Goal: Task Accomplishment & Management: Manage account settings

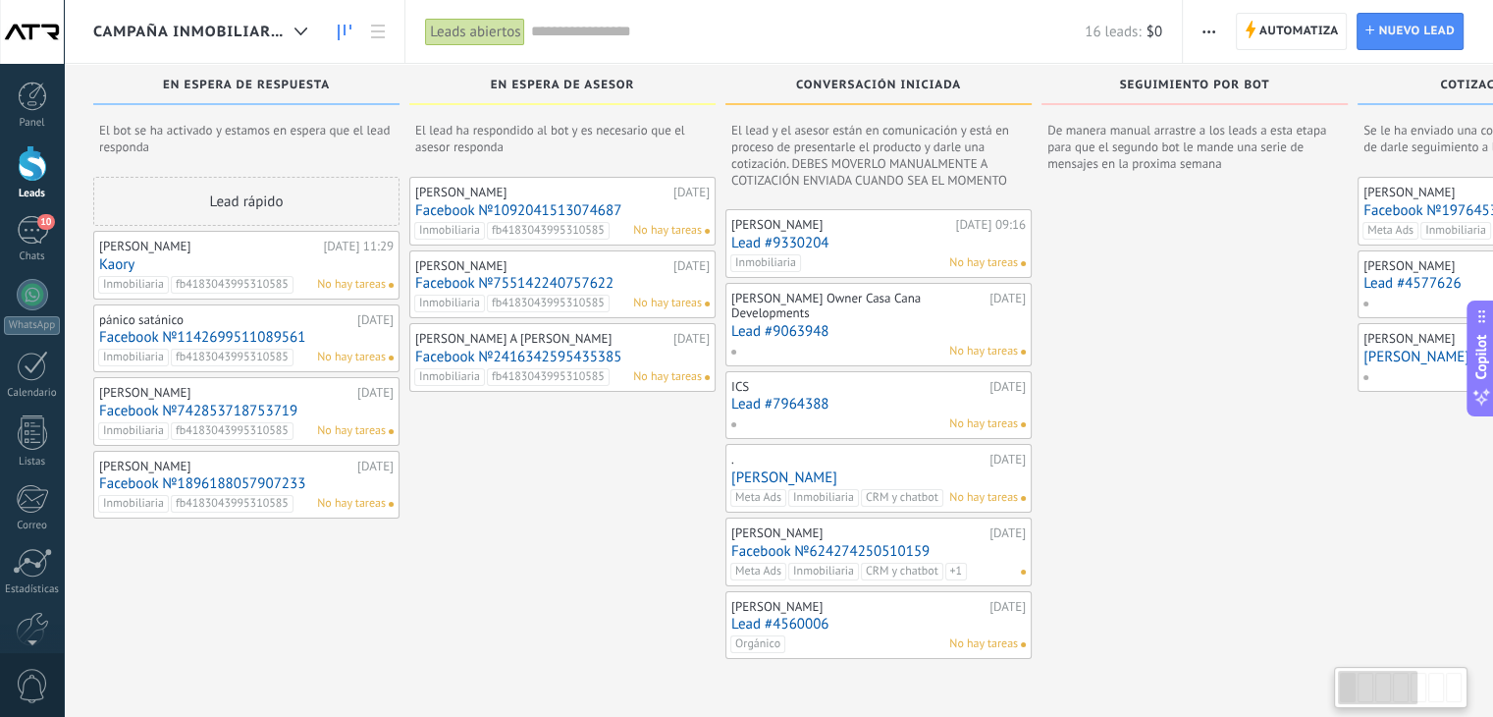
scroll to position [33, 0]
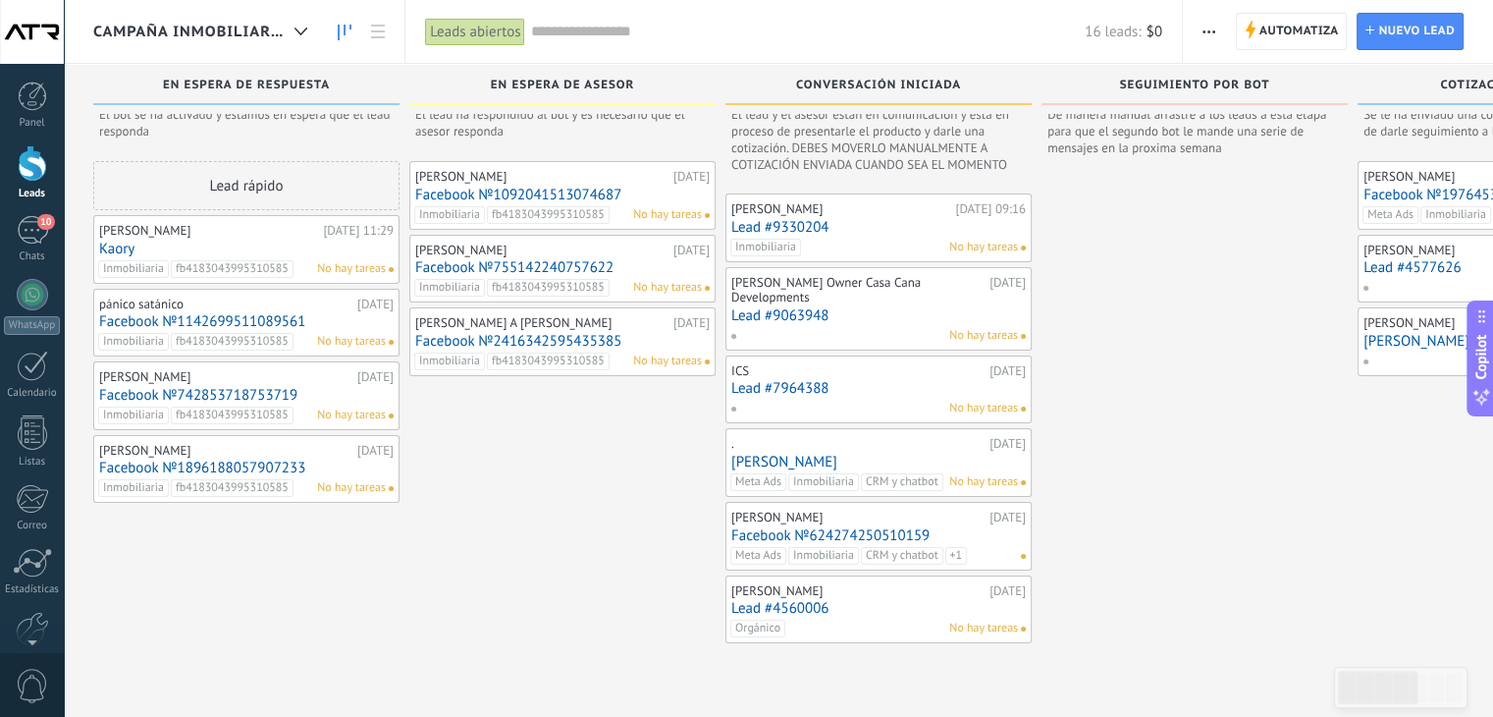
click at [797, 600] on link "Lead #4560006" at bounding box center [878, 608] width 295 height 17
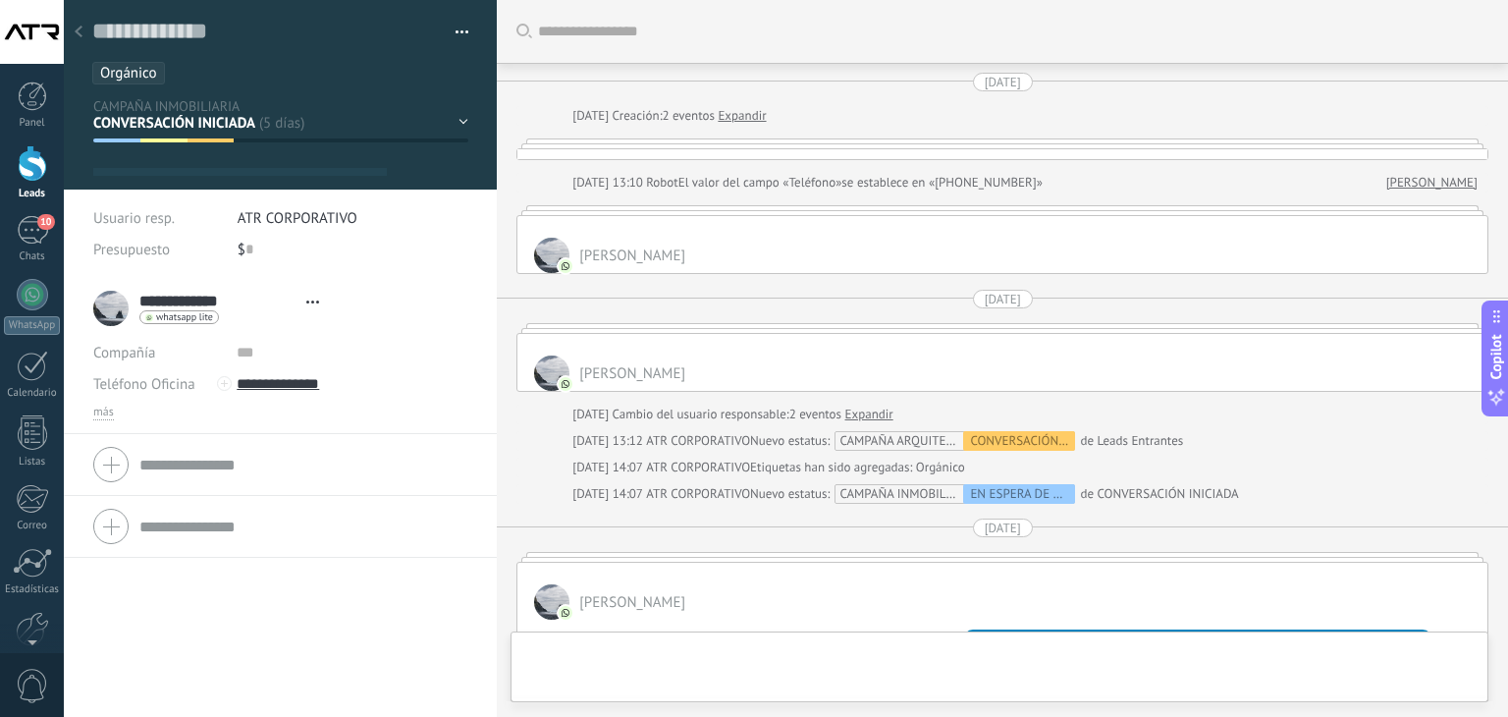
type textarea "**********"
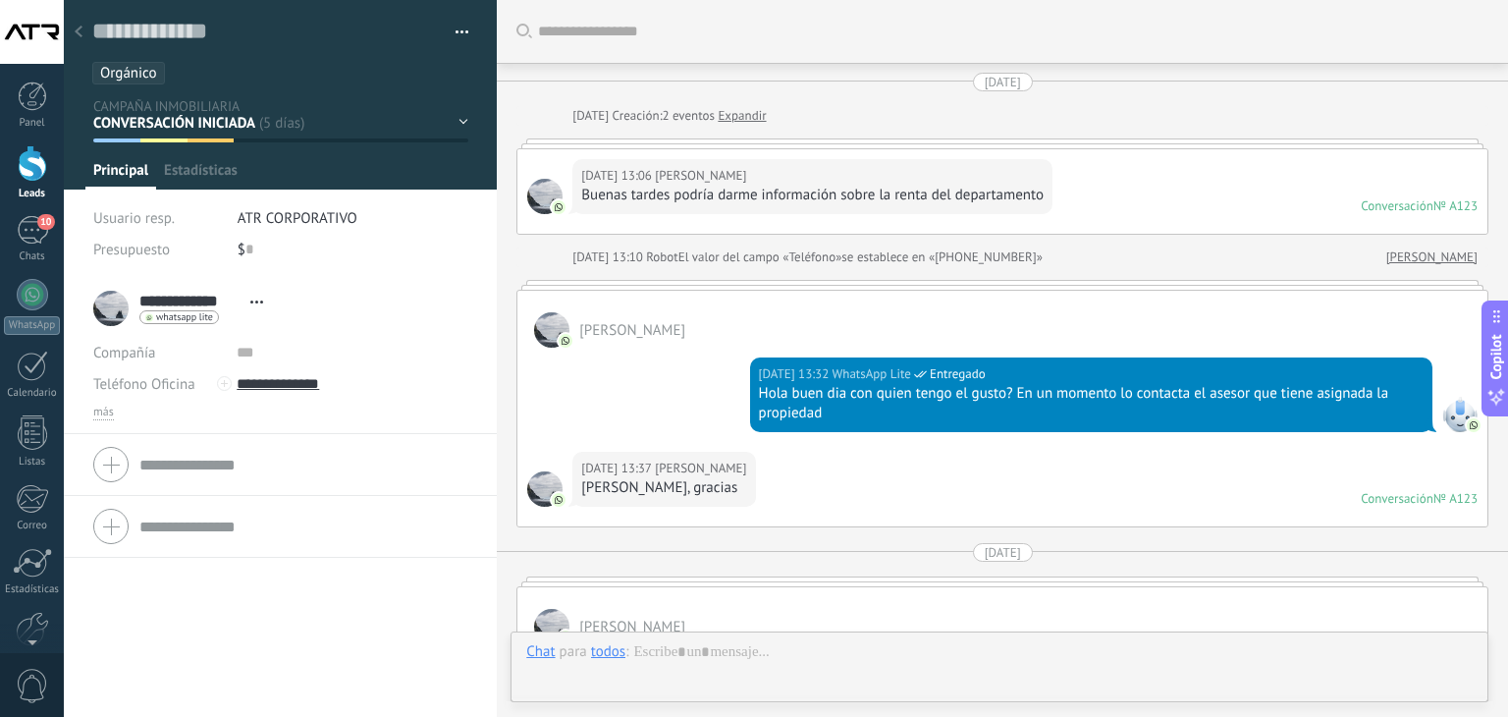
scroll to position [28, 0]
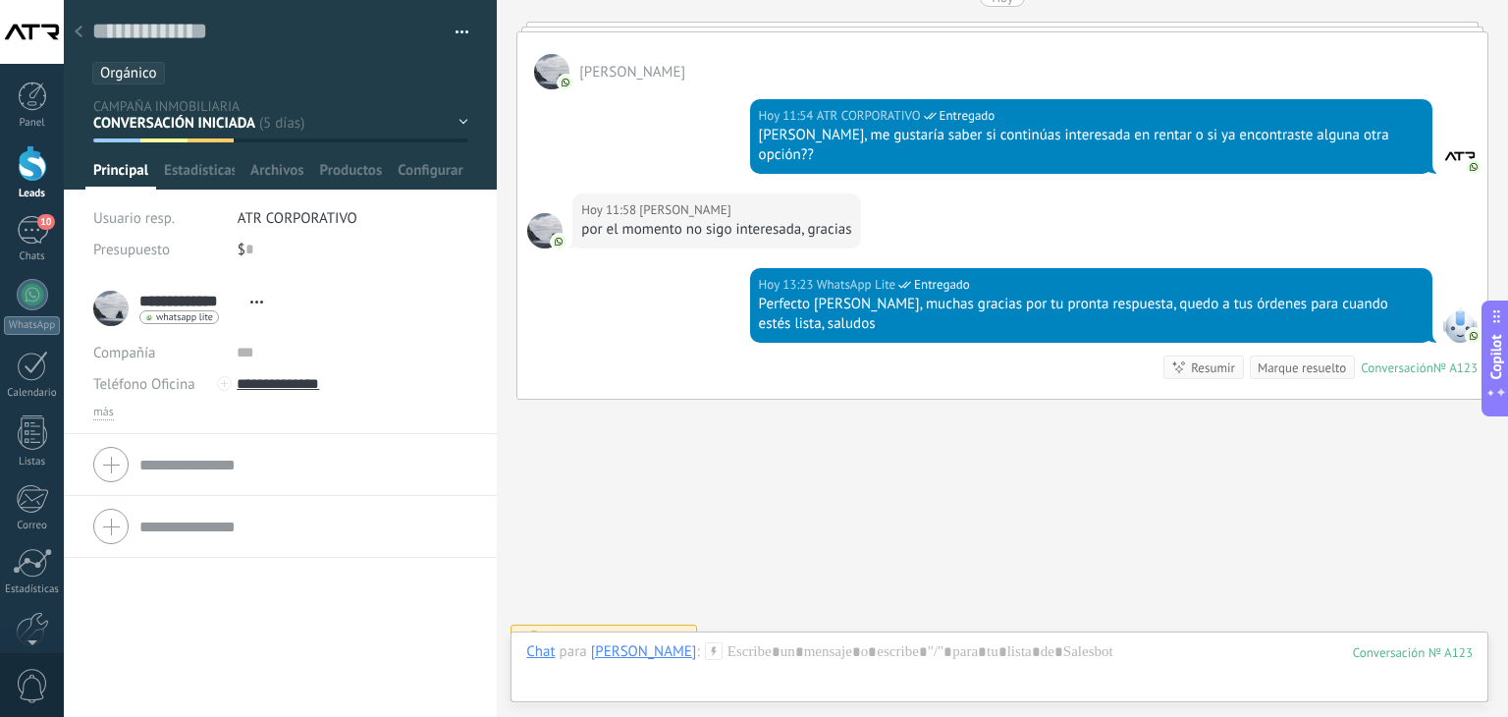
click at [82, 30] on div at bounding box center [78, 33] width 27 height 38
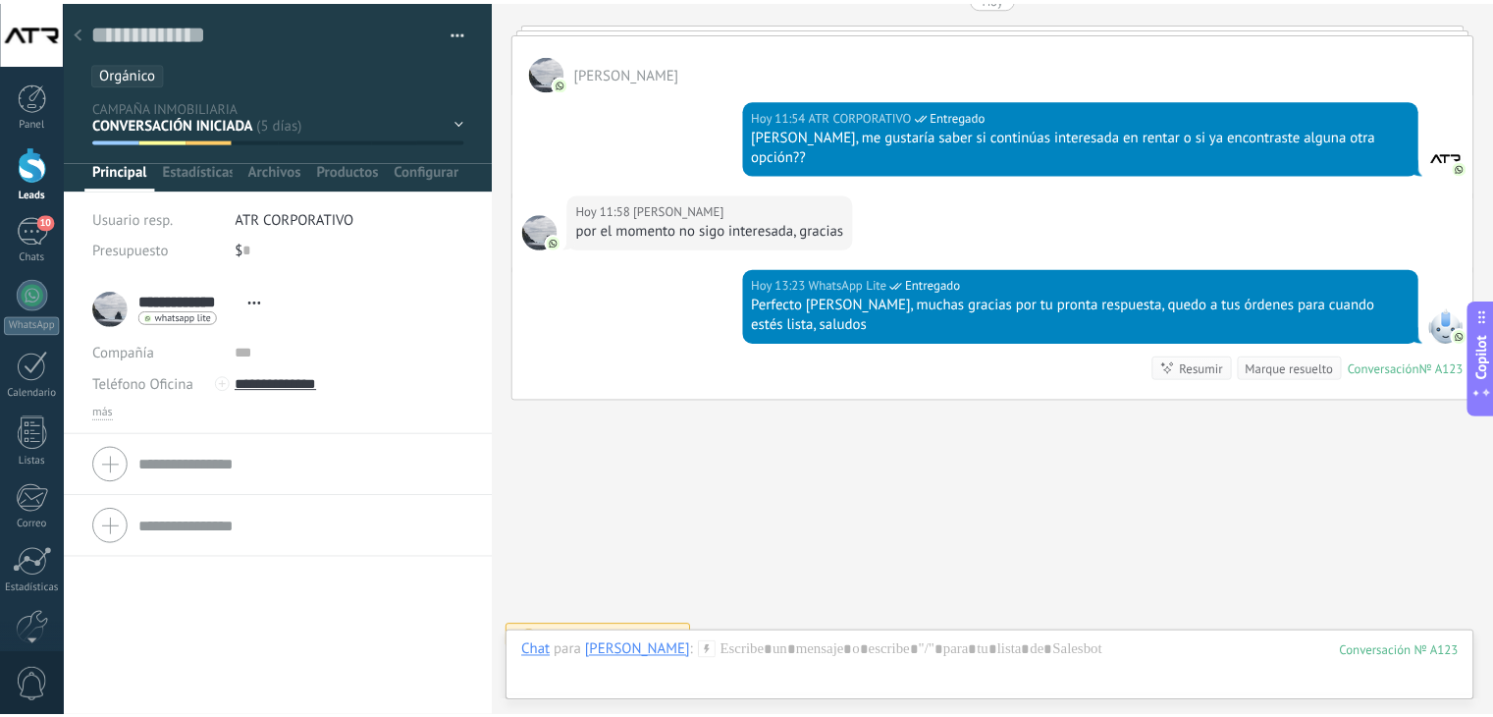
scroll to position [33, 0]
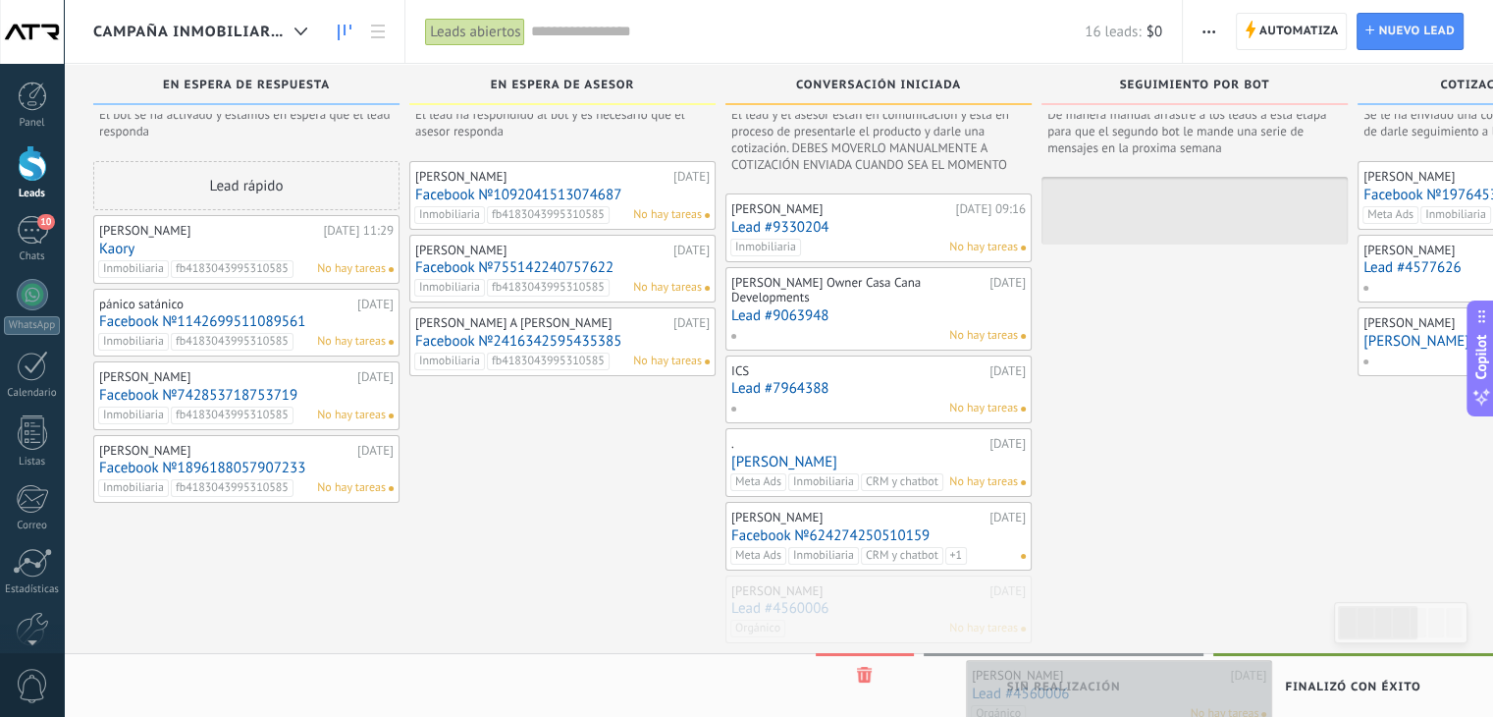
drag, startPoint x: 843, startPoint y: 582, endPoint x: 1084, endPoint y: 684, distance: 261.3
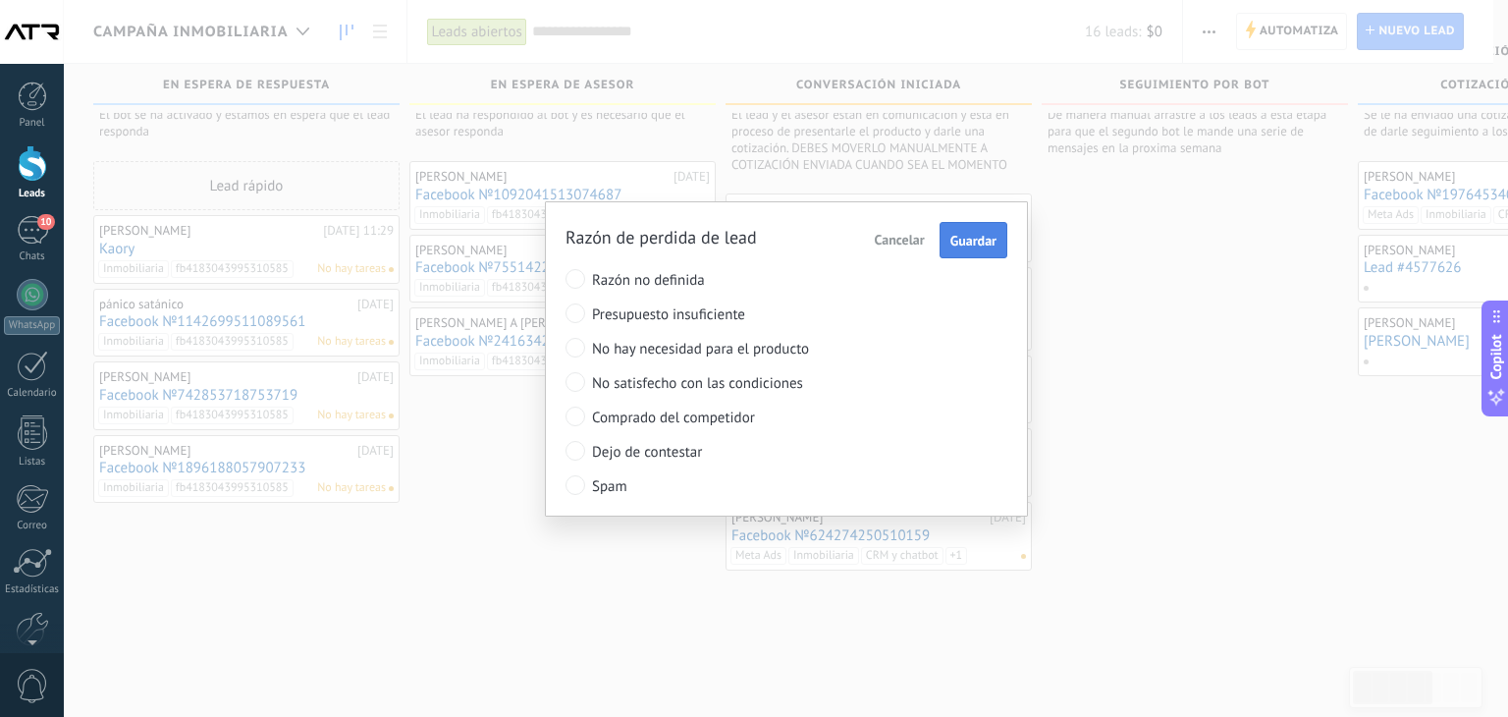
click at [970, 247] on span "Guardar" at bounding box center [973, 241] width 46 height 14
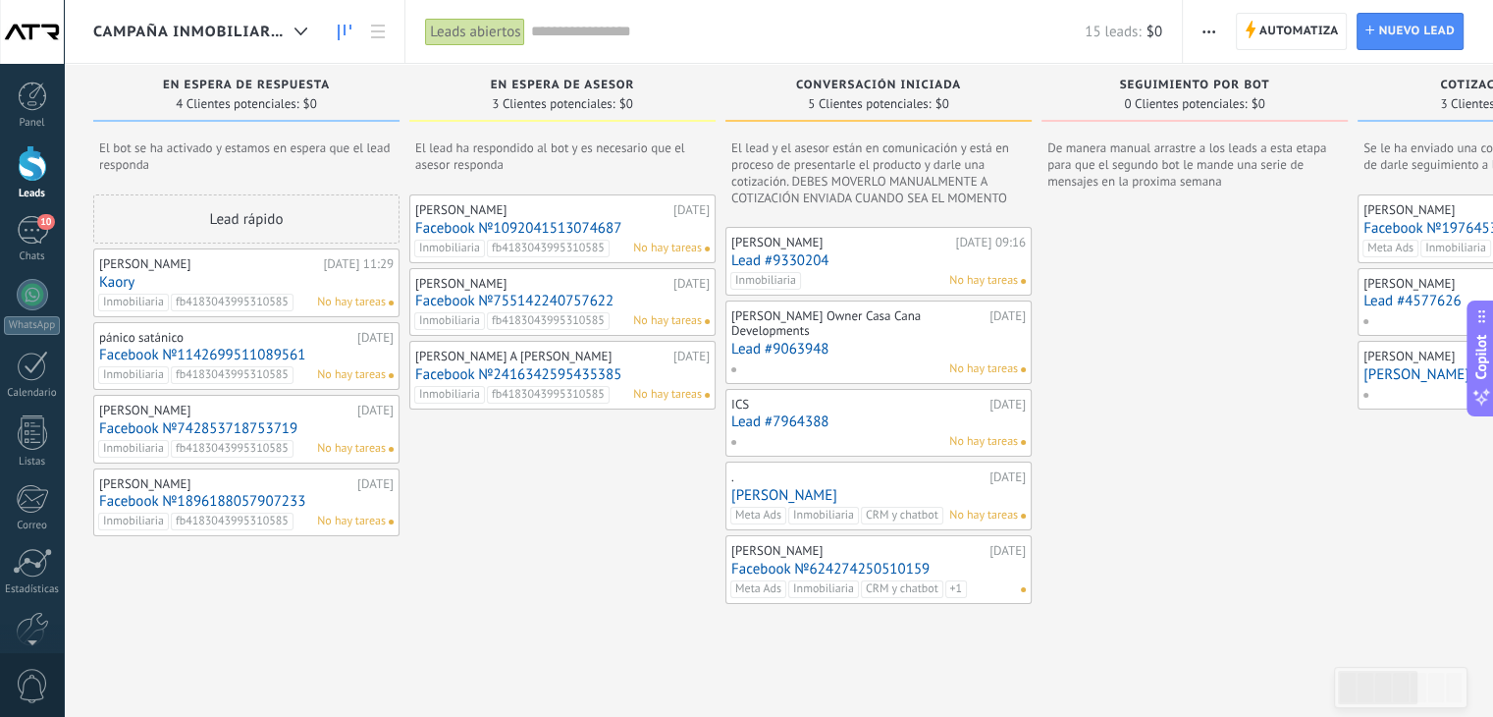
click at [633, 665] on div "[PERSON_NAME] [DATE] Facebook №1092041513074687 Inmobiliaria fb4183043995310585…" at bounding box center [562, 440] width 306 height 493
